Goal: Task Accomplishment & Management: Use online tool/utility

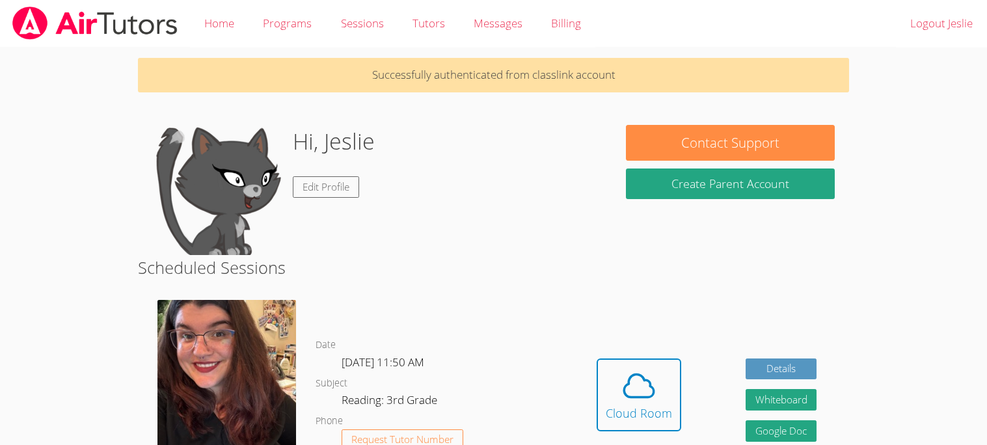
click at [597, 362] on button "Cloud Room" at bounding box center [638, 394] width 85 height 73
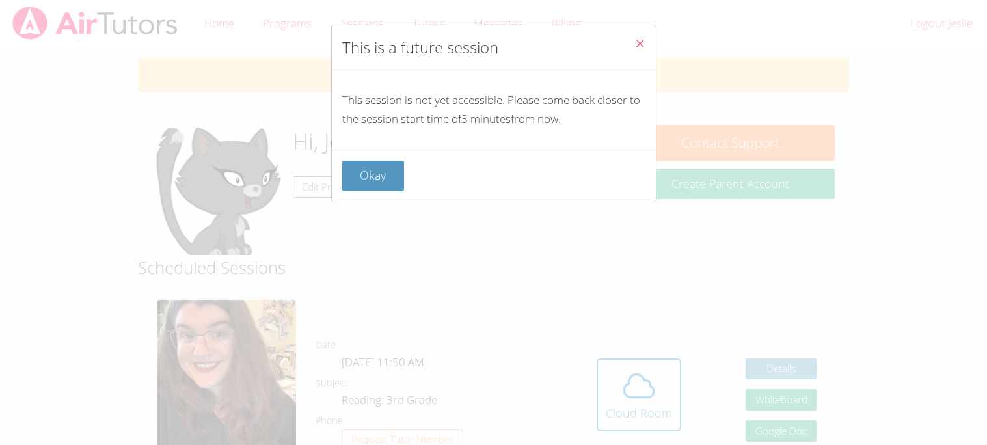
click at [642, 43] on icon "Close" at bounding box center [639, 43] width 11 height 11
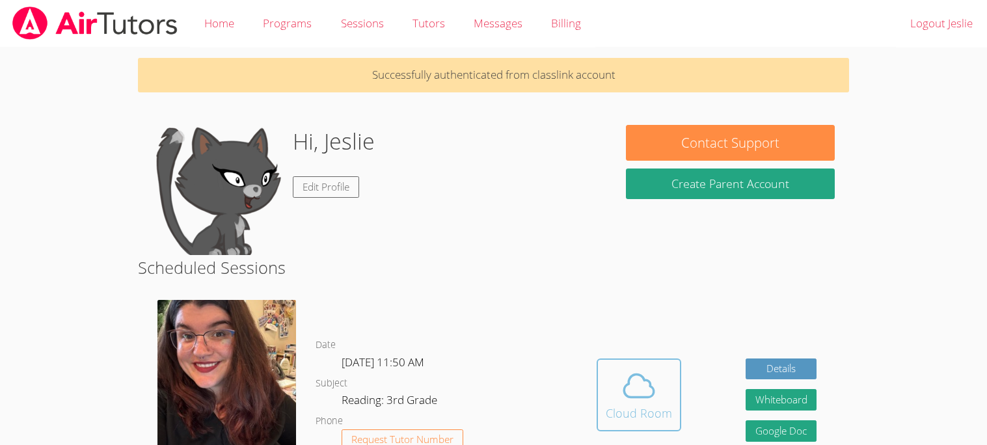
click at [655, 366] on button "Cloud Room" at bounding box center [638, 394] width 85 height 73
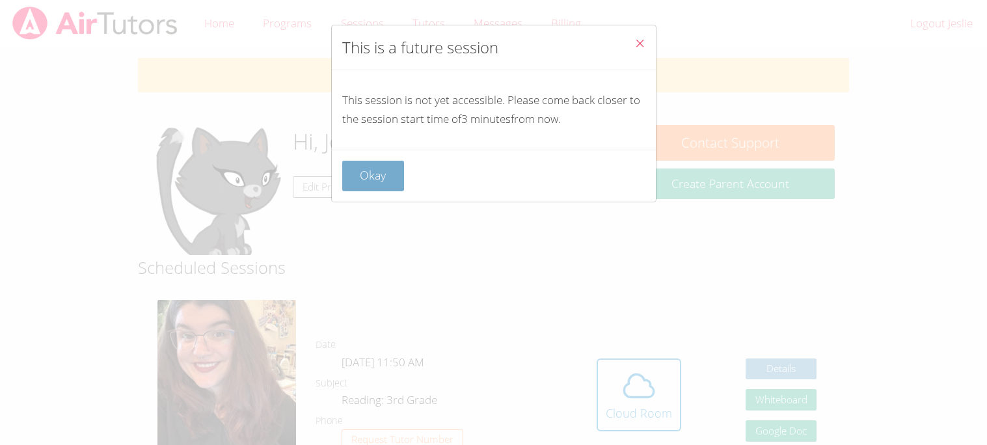
click at [378, 176] on button "Okay" at bounding box center [373, 176] width 62 height 31
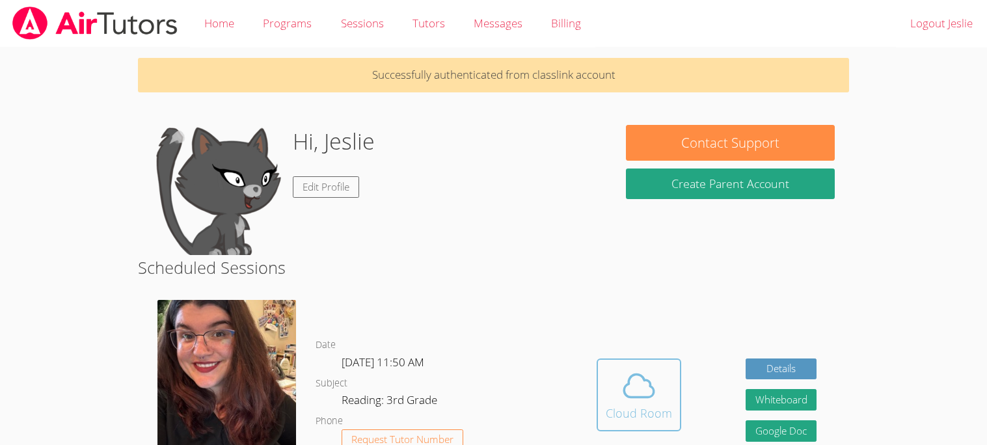
click at [656, 402] on icon at bounding box center [638, 385] width 36 height 36
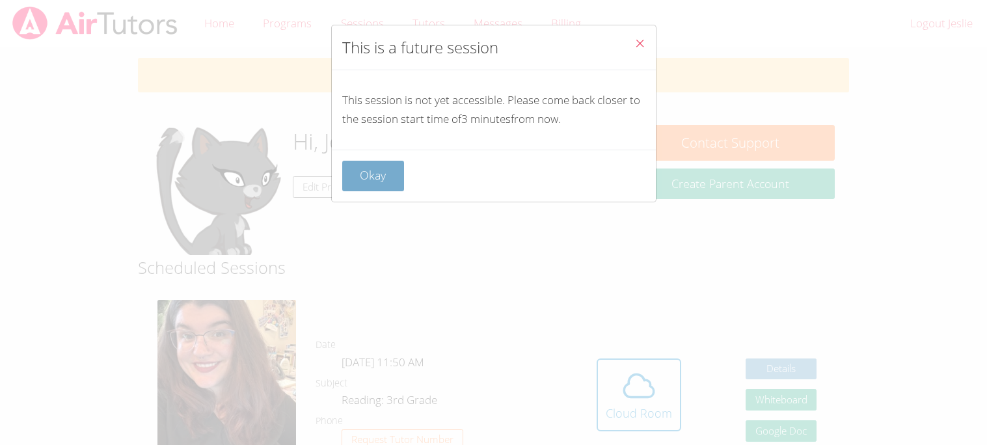
click at [359, 170] on button "Okay" at bounding box center [373, 176] width 62 height 31
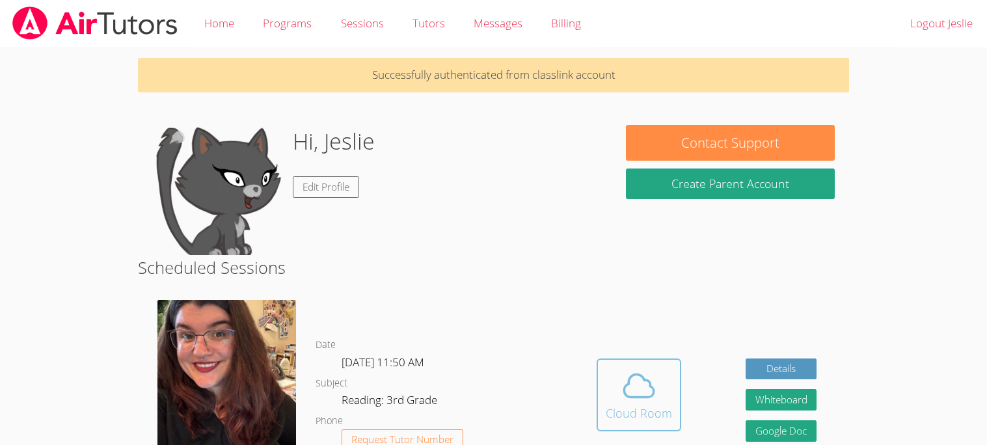
click at [652, 388] on icon at bounding box center [639, 386] width 30 height 23
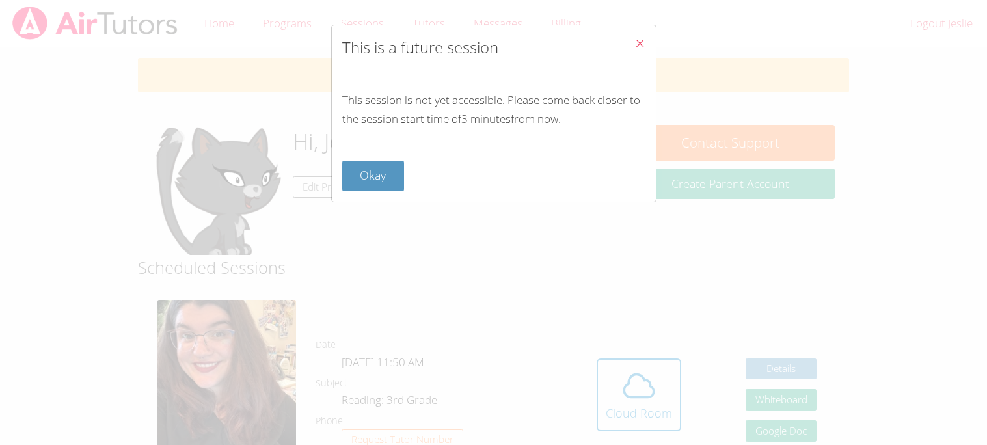
click at [643, 45] on icon "Close" at bounding box center [639, 43] width 11 height 11
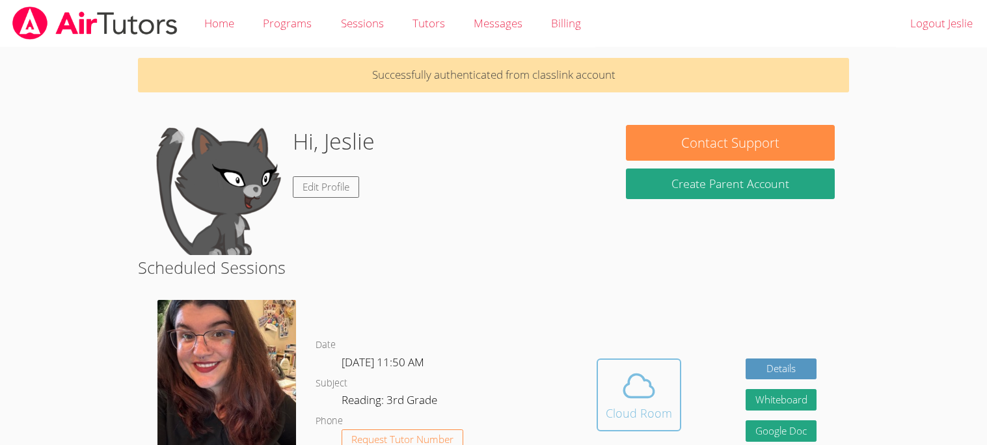
click at [603, 401] on button "Cloud Room" at bounding box center [638, 394] width 85 height 73
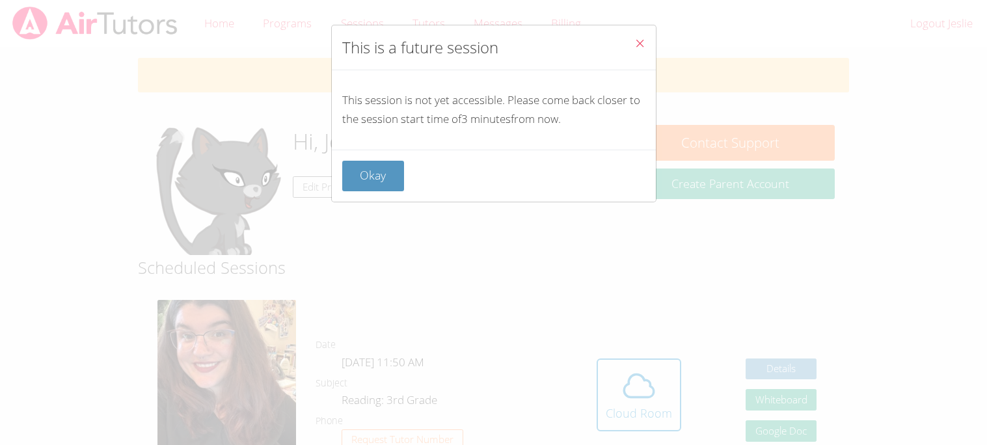
click at [639, 44] on icon "Close" at bounding box center [639, 43] width 11 height 11
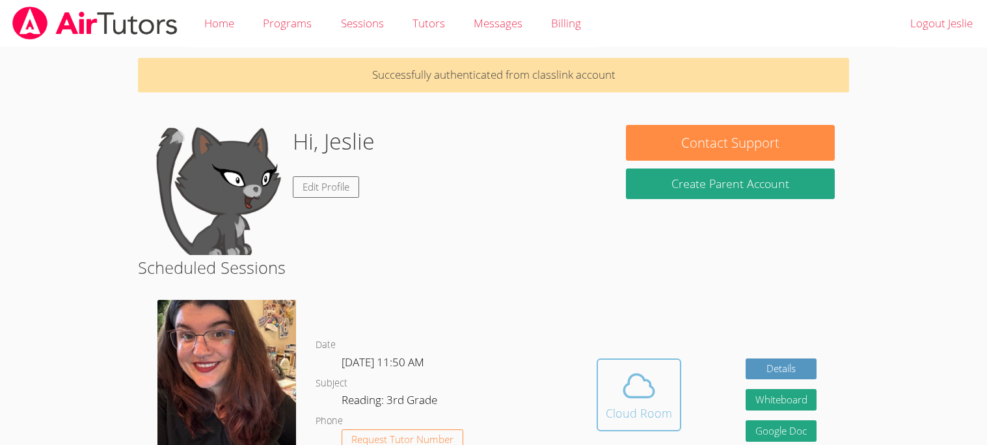
click at [600, 375] on button "Cloud Room" at bounding box center [638, 394] width 85 height 73
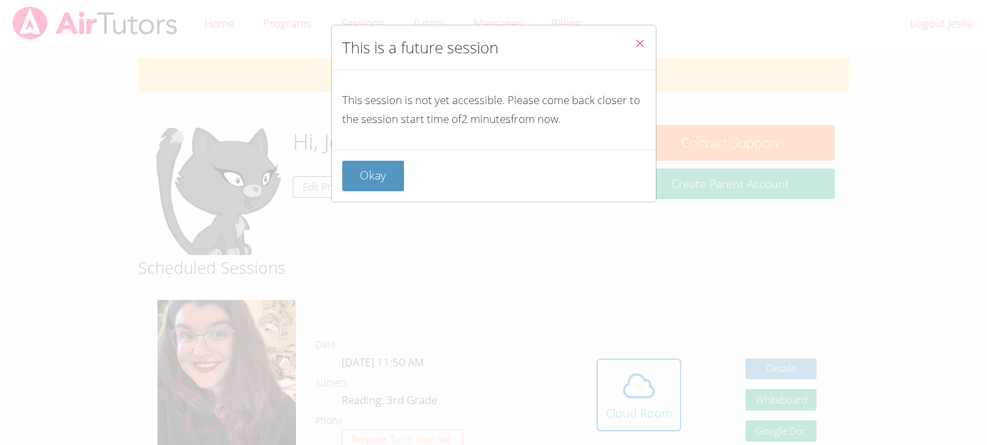
click at [641, 46] on icon "Close" at bounding box center [639, 43] width 11 height 11
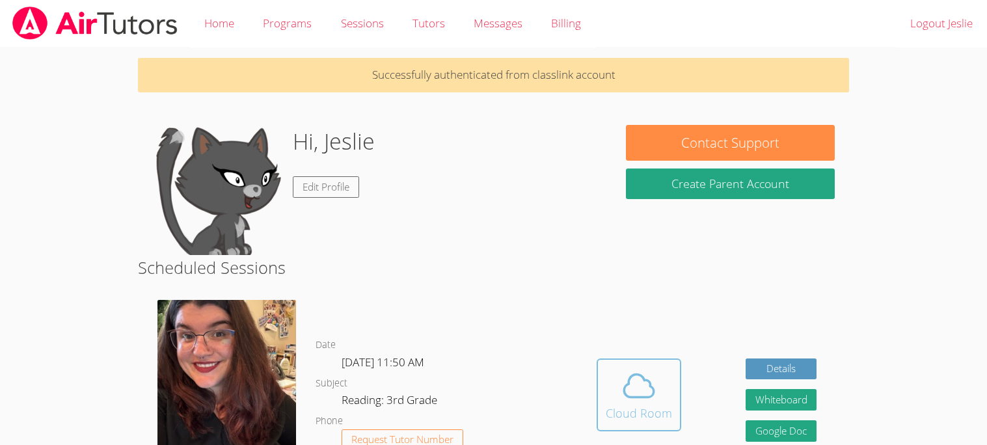
click at [647, 395] on icon at bounding box center [639, 386] width 30 height 23
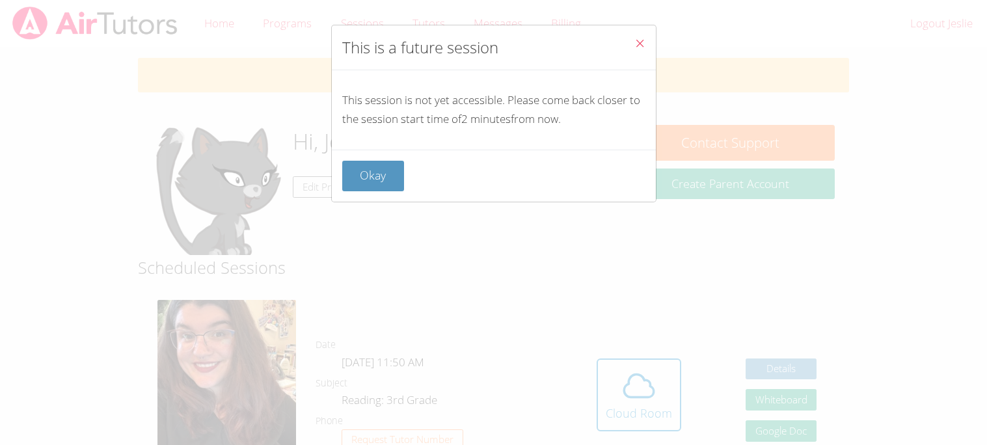
click at [639, 40] on icon "Close" at bounding box center [639, 43] width 11 height 11
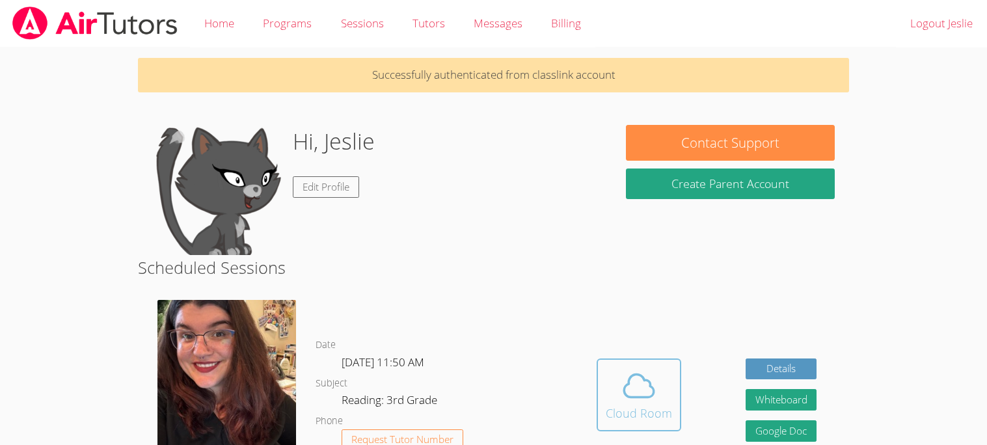
click at [637, 399] on icon at bounding box center [638, 385] width 36 height 36
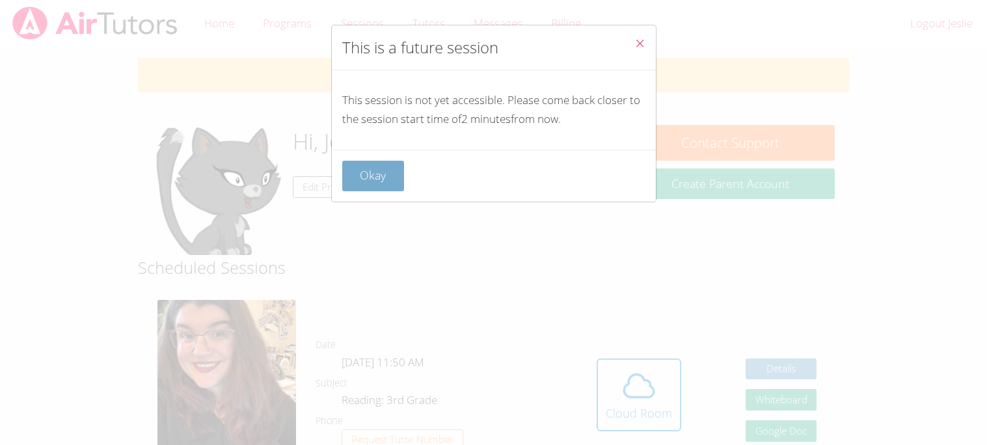
click at [376, 178] on button "Okay" at bounding box center [373, 176] width 62 height 31
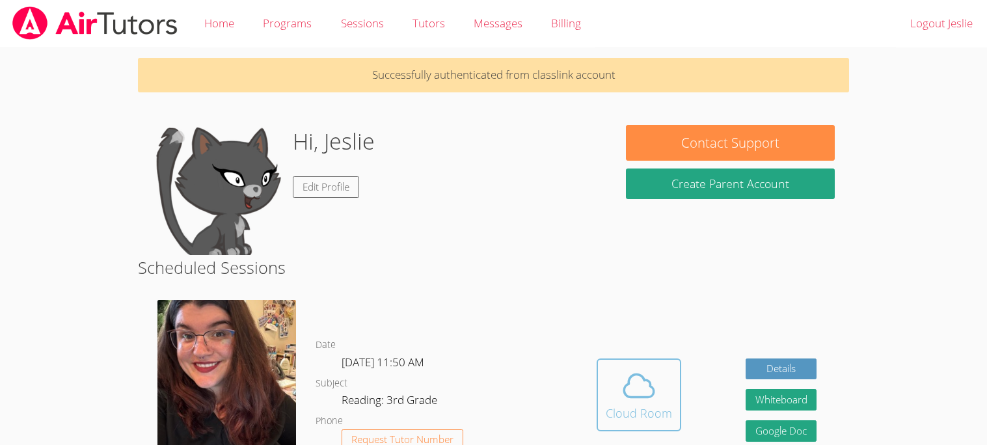
click at [637, 389] on icon at bounding box center [638, 385] width 36 height 36
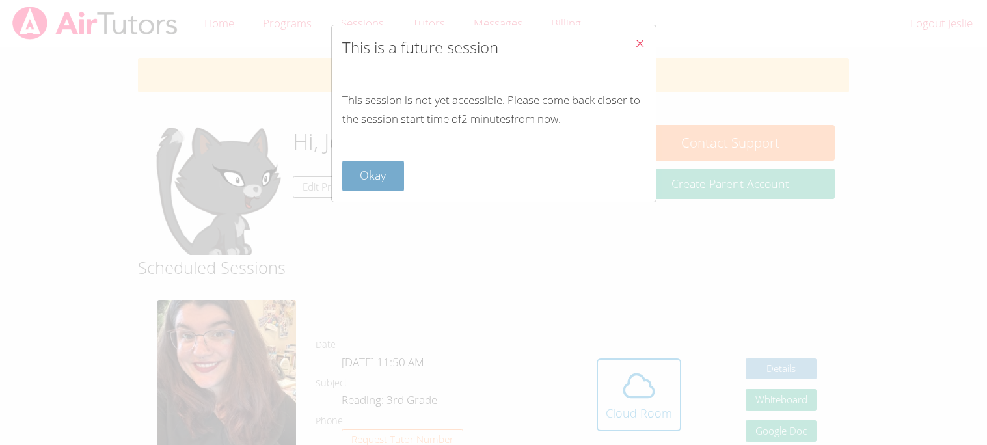
click at [365, 178] on button "Okay" at bounding box center [373, 176] width 62 height 31
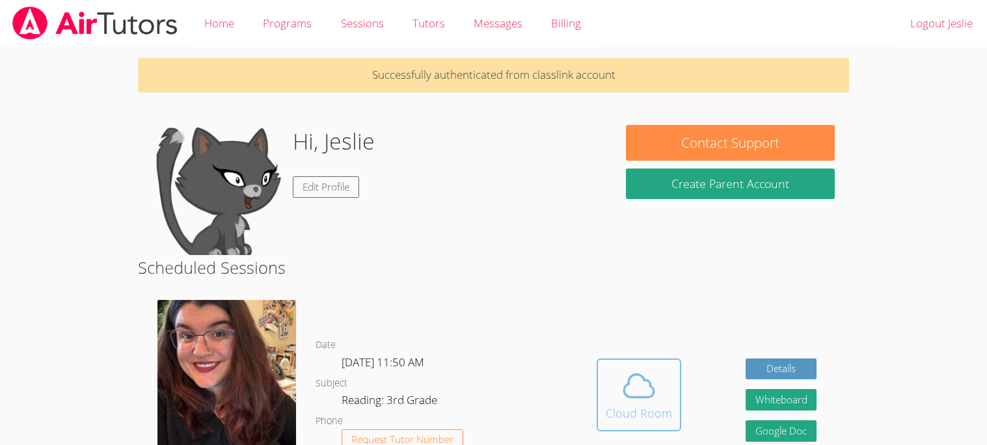
click at [600, 389] on button "Cloud Room" at bounding box center [638, 394] width 85 height 73
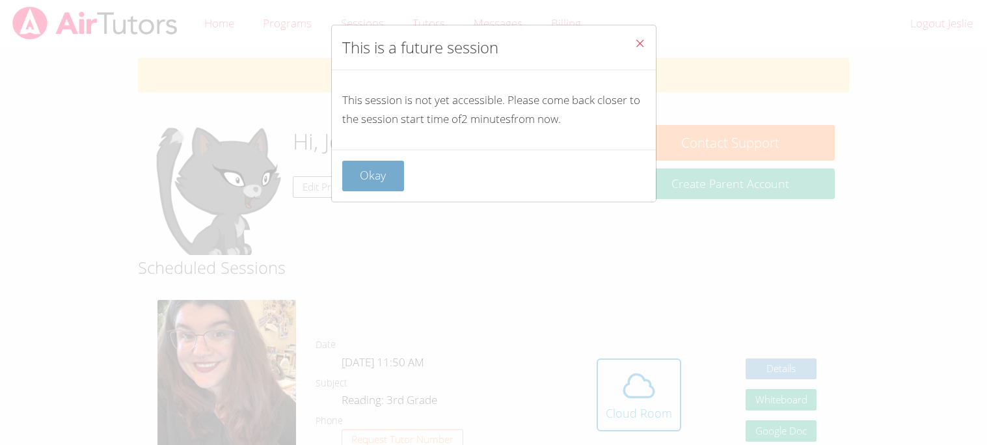
click at [394, 174] on button "Okay" at bounding box center [373, 176] width 62 height 31
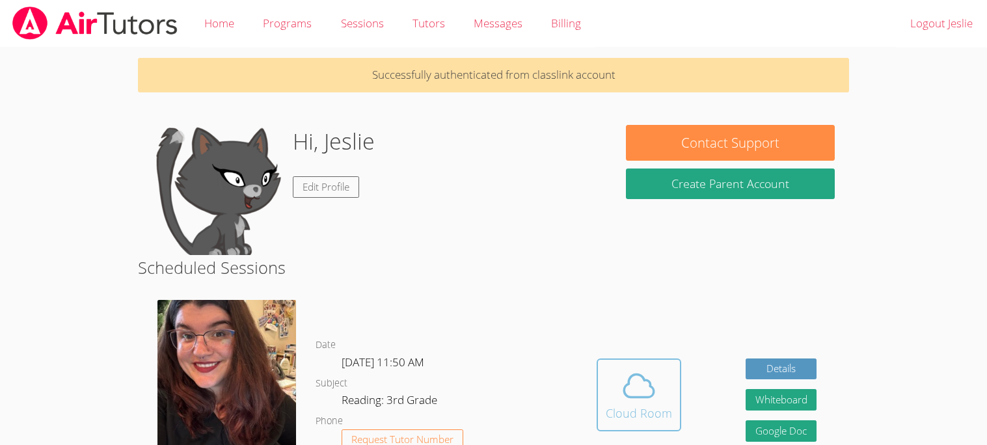
click at [640, 395] on icon at bounding box center [639, 386] width 30 height 23
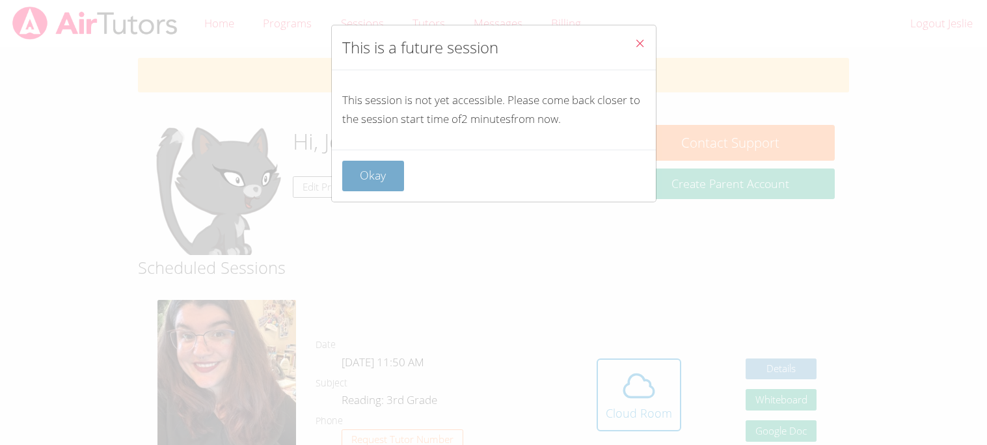
click at [368, 180] on button "Okay" at bounding box center [373, 176] width 62 height 31
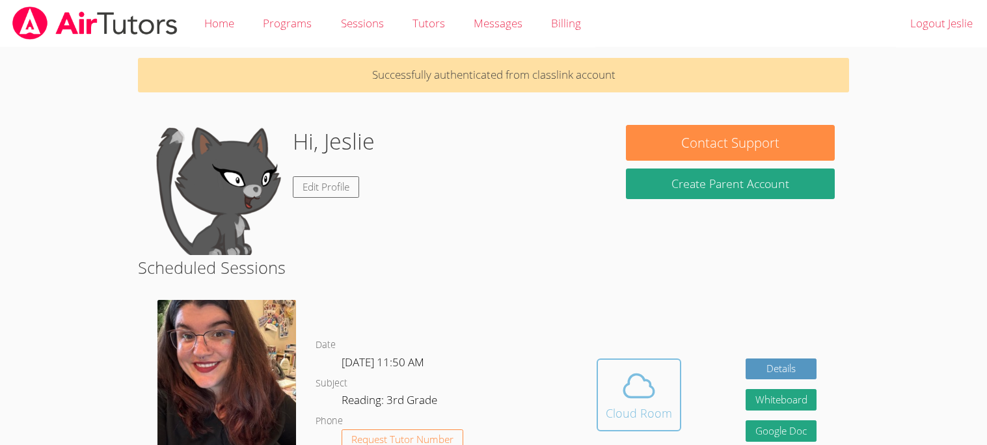
click at [620, 386] on icon at bounding box center [638, 385] width 36 height 36
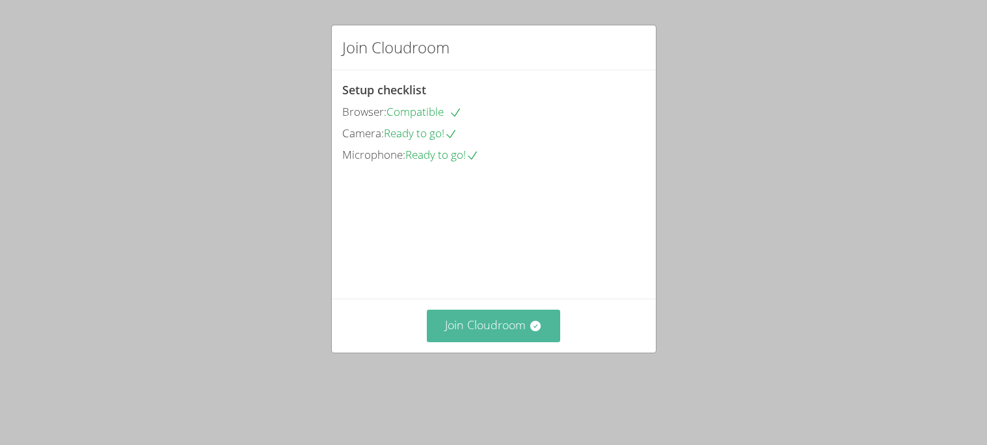
click at [457, 341] on button "Join Cloudroom" at bounding box center [493, 326] width 133 height 32
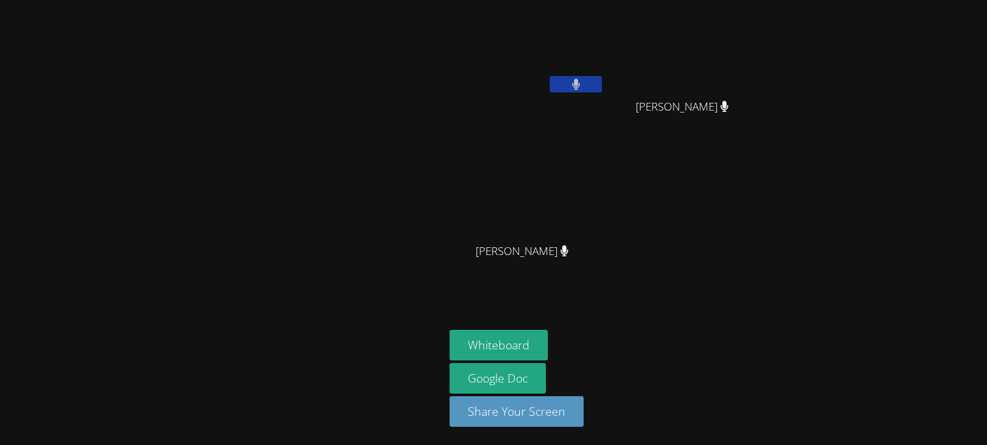
click at [373, 357] on div at bounding box center [222, 222] width 434 height 434
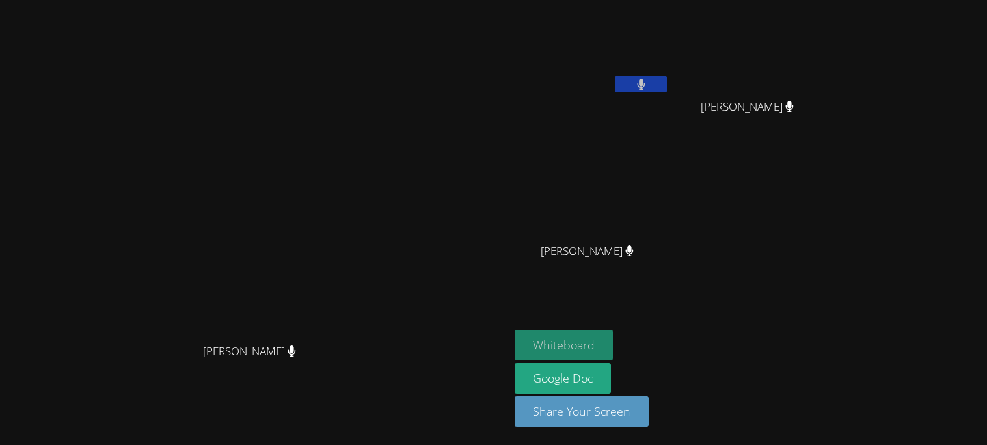
click at [613, 343] on button "Whiteboard" at bounding box center [563, 345] width 98 height 31
